Goal: Task Accomplishment & Management: Manage account settings

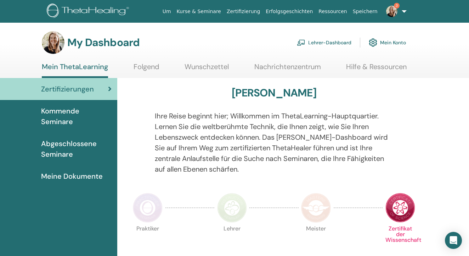
click at [323, 42] on link "Lehrer-Dashboard" at bounding box center [324, 43] width 55 height 16
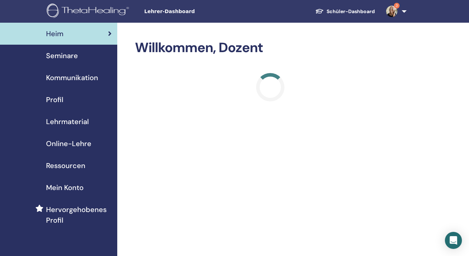
click at [69, 55] on span "Seminare" at bounding box center [62, 55] width 32 height 11
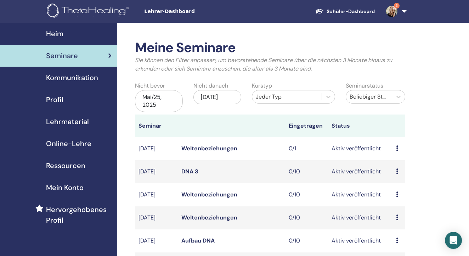
click at [157, 104] on div "Mai/25, 2025" at bounding box center [159, 101] width 48 height 22
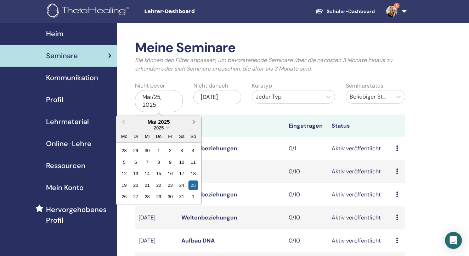
click at [196, 122] on button "Next Month" at bounding box center [194, 122] width 11 height 11
click at [136, 184] on div "19" at bounding box center [136, 185] width 10 height 10
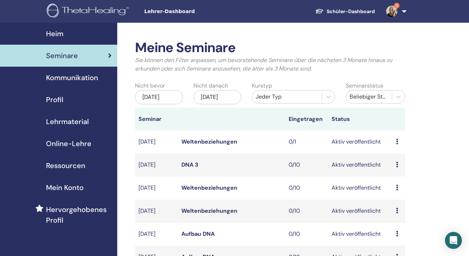
click at [218, 102] on div "[DATE]" at bounding box center [217, 97] width 48 height 14
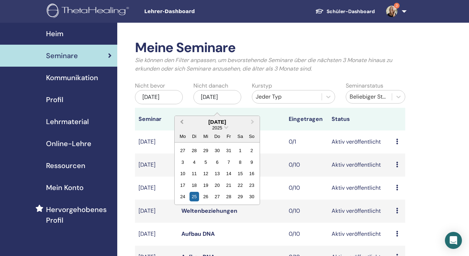
click at [182, 122] on span "Previous Month" at bounding box center [182, 121] width 0 height 7
click at [182, 120] on span "Previous Month" at bounding box center [182, 121] width 0 height 7
click at [195, 147] on div "2" at bounding box center [195, 151] width 10 height 10
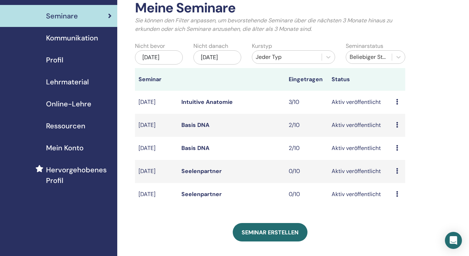
scroll to position [42, 0]
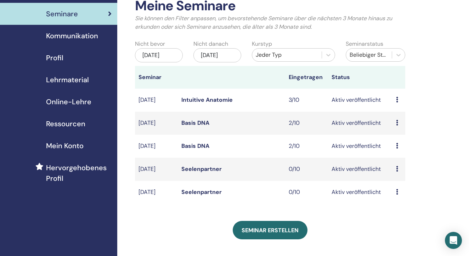
click at [201, 173] on link "Seelenpartner" at bounding box center [201, 168] width 40 height 7
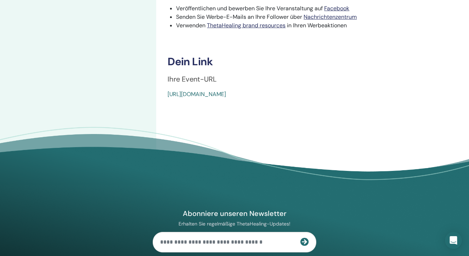
scroll to position [280, 0]
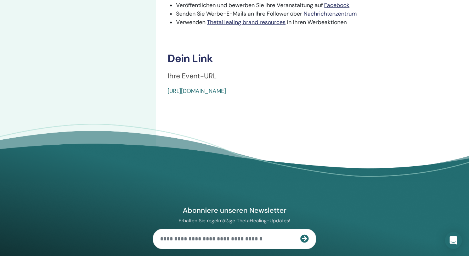
drag, startPoint x: 332, startPoint y: 102, endPoint x: 162, endPoint y: 103, distance: 169.7
copy link "https://www.thetahealing.com/seminar-369365-details.html"
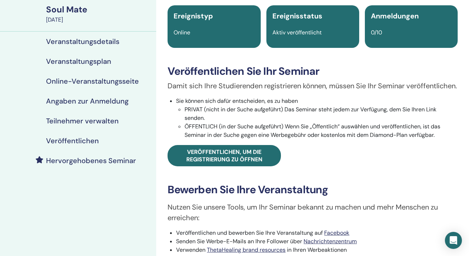
scroll to position [52, 0]
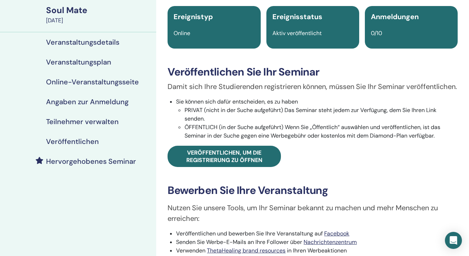
click at [77, 101] on h4 "Angaben zur Anmeldung" at bounding box center [87, 101] width 83 height 9
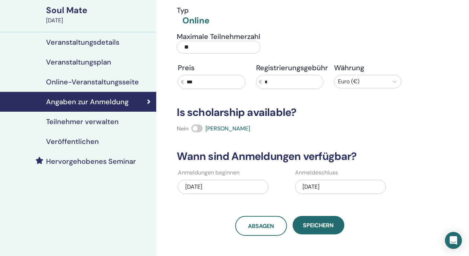
click at [357, 181] on div "08/24/2025" at bounding box center [340, 187] width 91 height 14
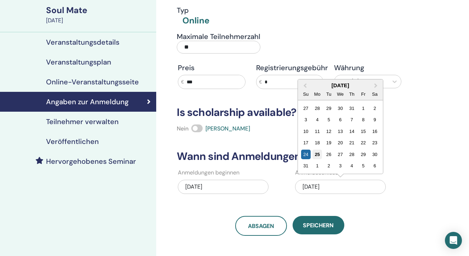
click at [319, 153] on div "25" at bounding box center [317, 154] width 10 height 10
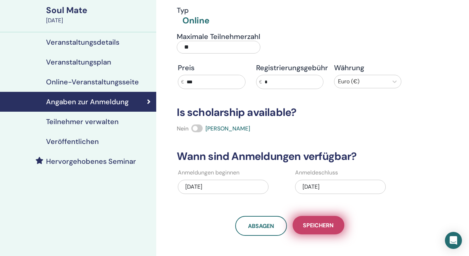
click at [317, 228] on span "Speichern" at bounding box center [318, 224] width 31 height 7
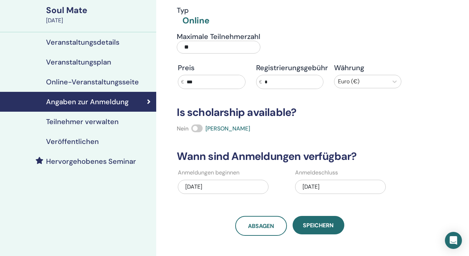
click at [95, 41] on h4 "Veranstaltungsdetails" at bounding box center [82, 42] width 73 height 9
